Goal: Task Accomplishment & Management: Manage account settings

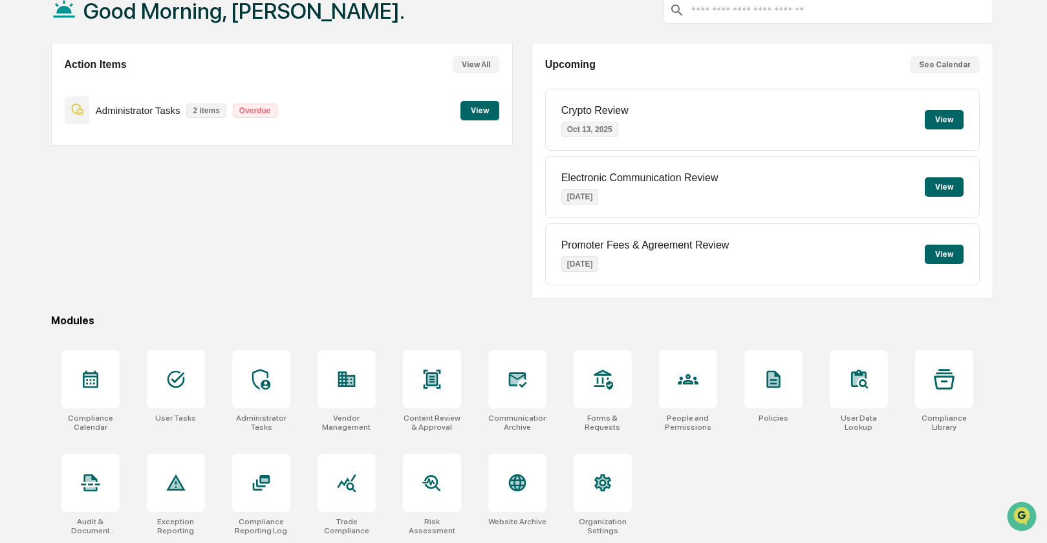
scroll to position [86, 0]
click at [434, 374] on icon at bounding box center [432, 379] width 8 height 10
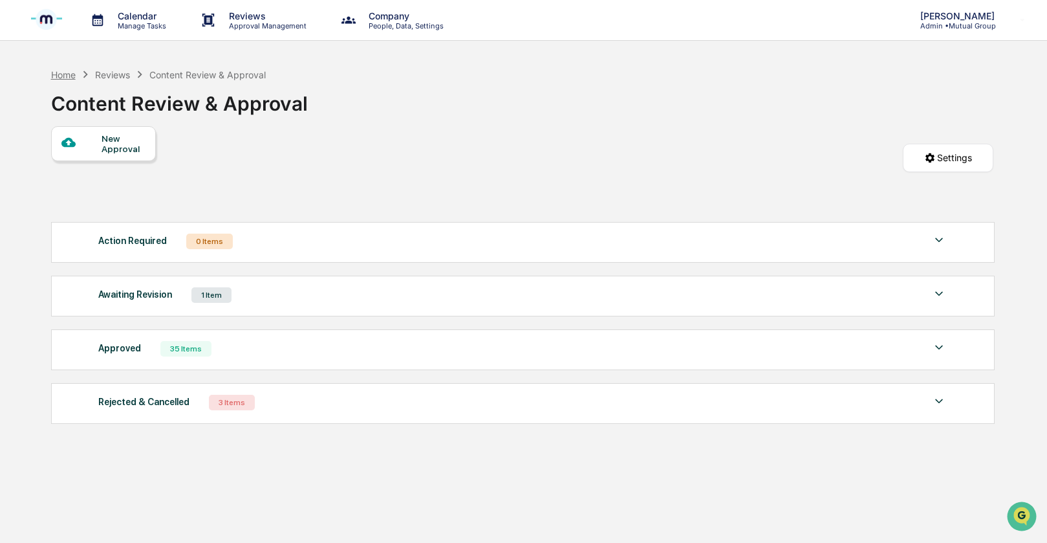
click at [61, 74] on div "Home" at bounding box center [63, 74] width 25 height 11
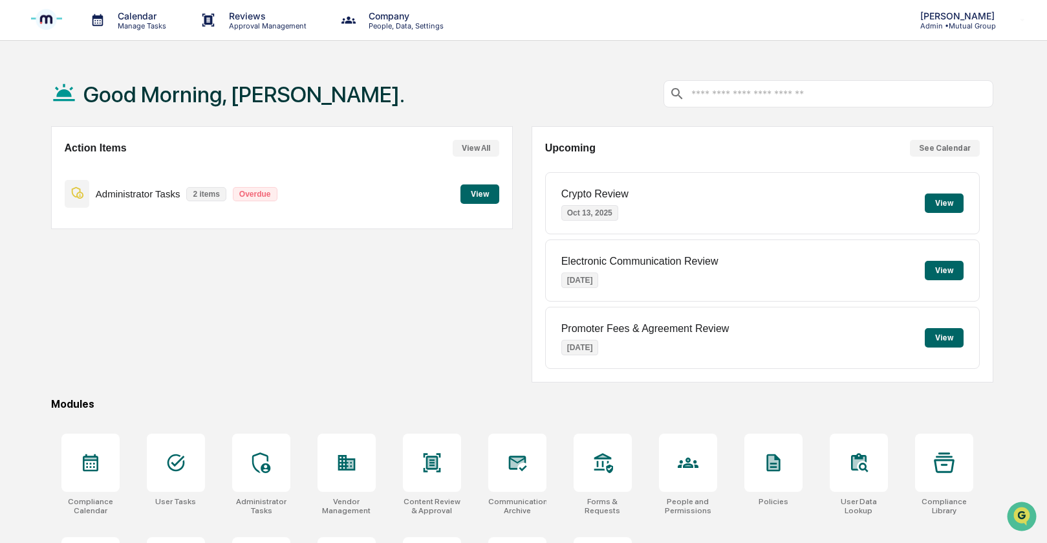
click at [944, 22] on p "Admin • Mutual Group" at bounding box center [955, 25] width 91 height 9
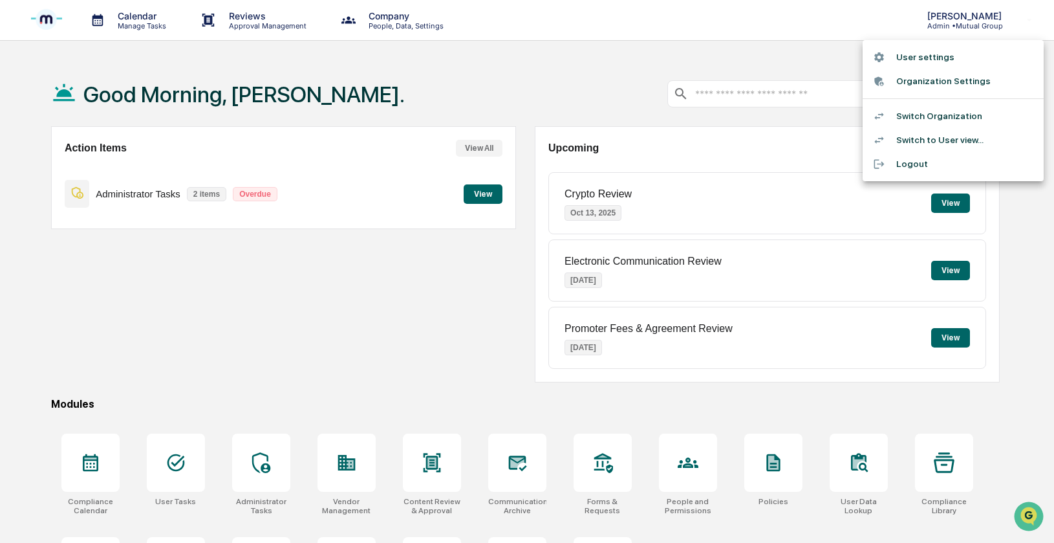
click at [935, 113] on li "Switch Organization" at bounding box center [953, 116] width 181 height 24
